Goal: Information Seeking & Learning: Learn about a topic

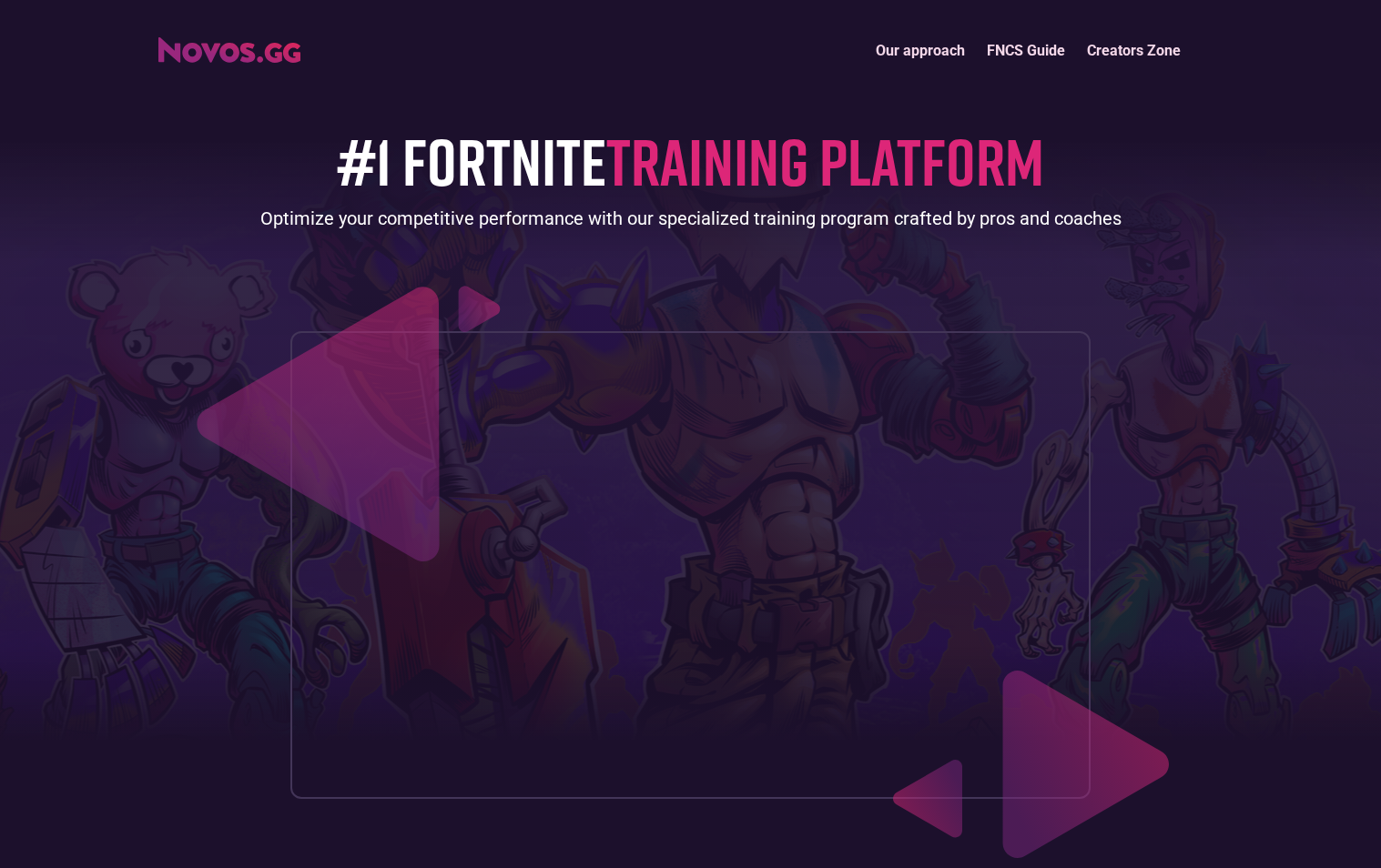
click at [1025, 57] on link "FNCS Guide" at bounding box center [1025, 50] width 100 height 39
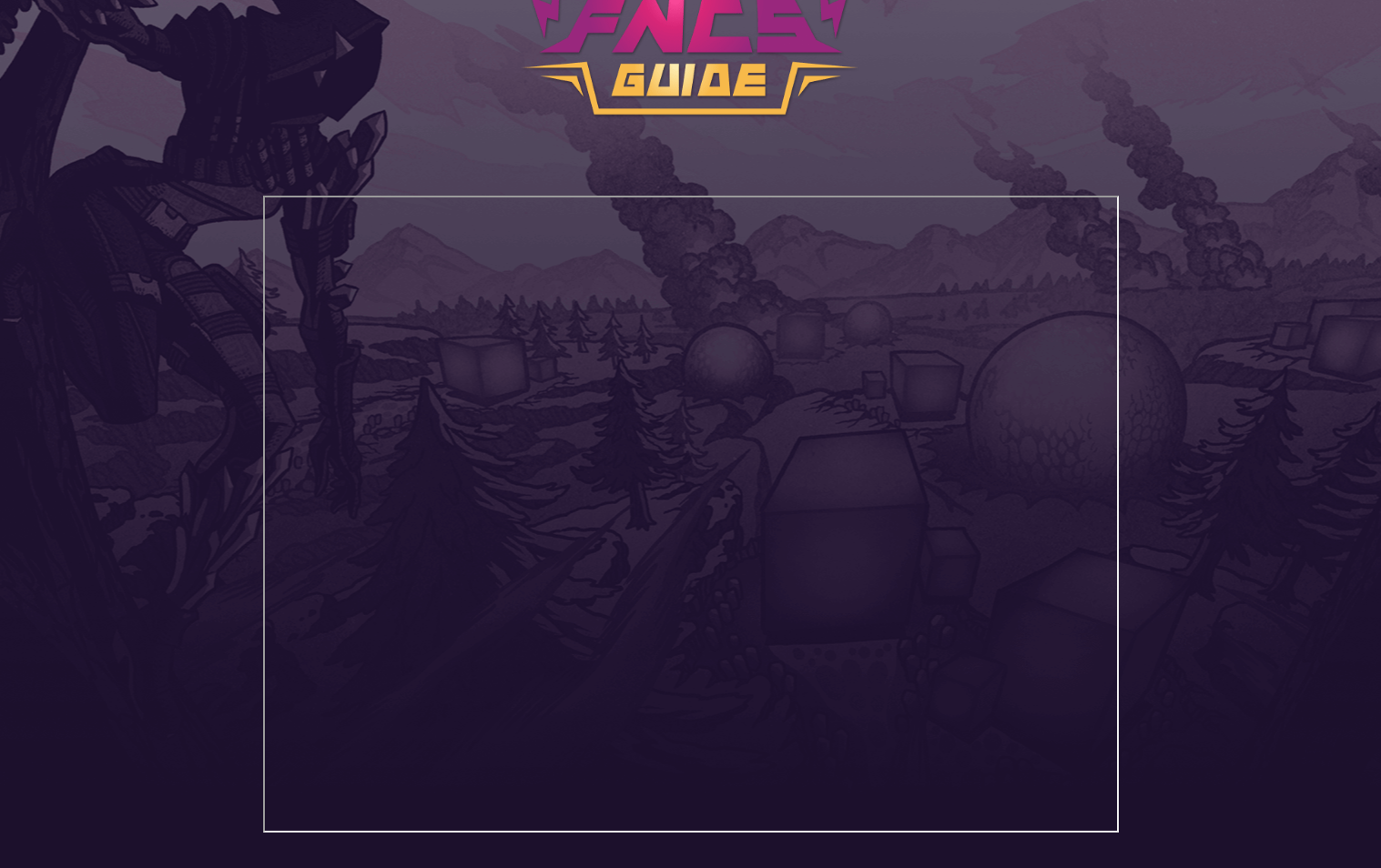
scroll to position [182, 0]
